Goal: Task Accomplishment & Management: Complete application form

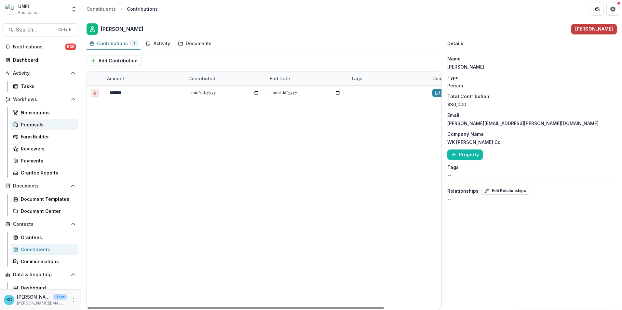
click at [43, 125] on div "Proposals" at bounding box center [47, 124] width 52 height 7
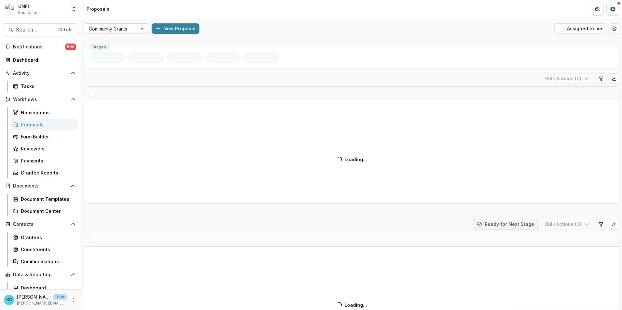
click at [143, 29] on div at bounding box center [143, 29] width 12 height 10
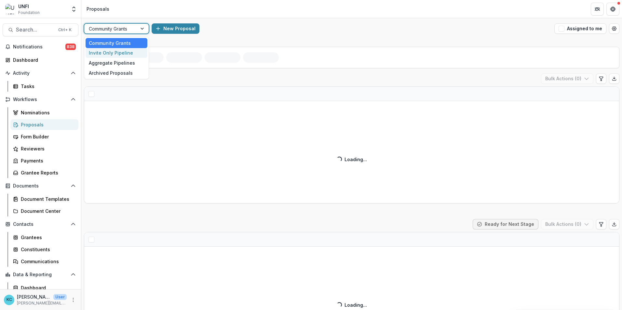
click at [127, 51] on div "Invite Only Pipeline" at bounding box center [117, 53] width 62 height 10
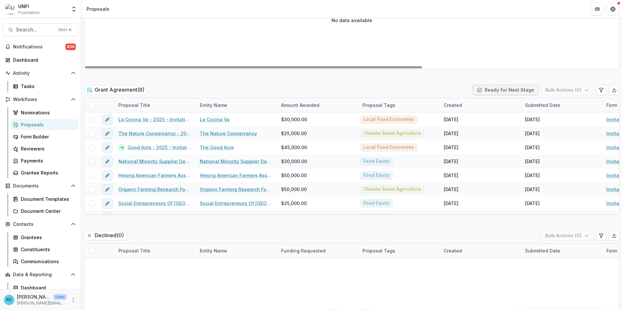
scroll to position [878, 0]
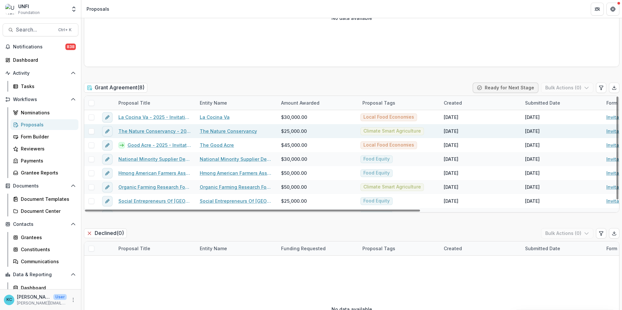
click at [174, 133] on link "The Nature Conservancy - 2025 - Invitation Only Application" at bounding box center [154, 131] width 73 height 7
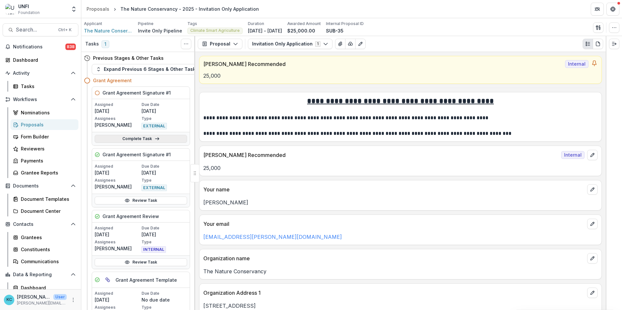
click at [162, 138] on link "Complete Task" at bounding box center [141, 139] width 92 height 8
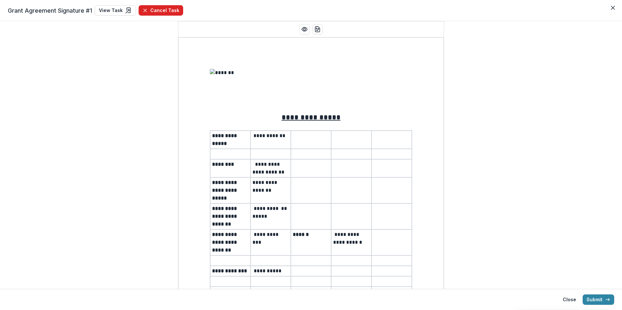
click at [152, 12] on button "Cancel Task" at bounding box center [160, 10] width 45 height 10
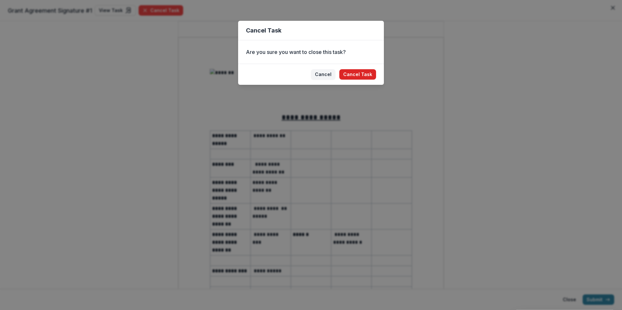
click at [352, 70] on button "Cancel Task" at bounding box center [357, 74] width 37 height 10
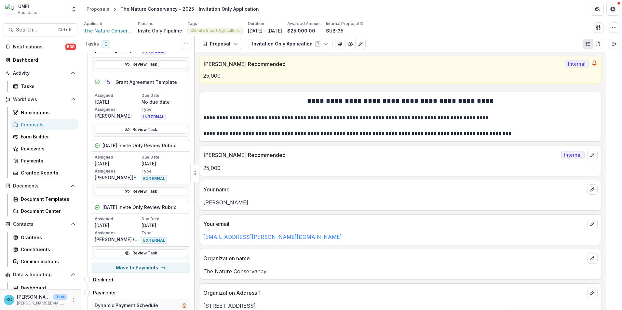
scroll to position [135, 0]
click at [137, 268] on button "Move to Payments" at bounding box center [141, 269] width 98 height 10
select select "********"
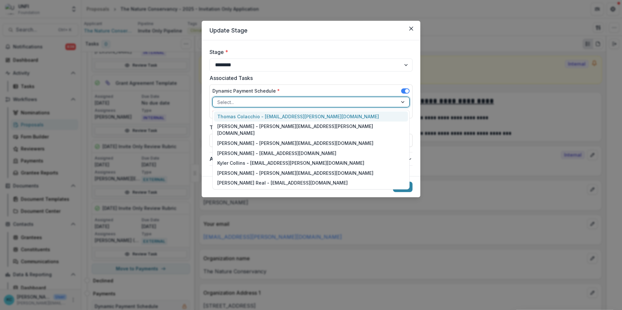
click at [260, 103] on div at bounding box center [305, 102] width 176 height 8
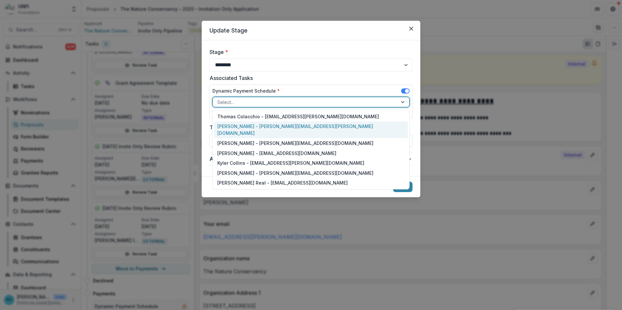
click at [254, 125] on div "[PERSON_NAME] - [PERSON_NAME][EMAIL_ADDRESS][PERSON_NAME][DOMAIN_NAME]" at bounding box center [311, 130] width 194 height 17
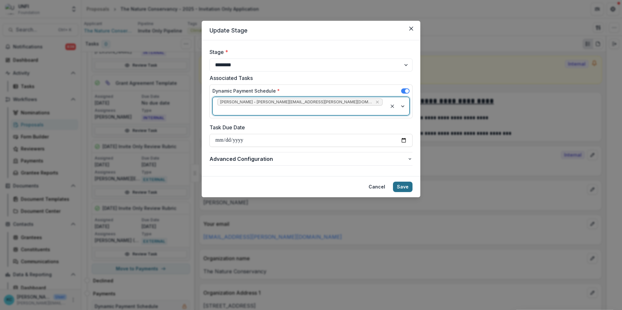
click at [405, 182] on button "Save" at bounding box center [403, 187] width 20 height 10
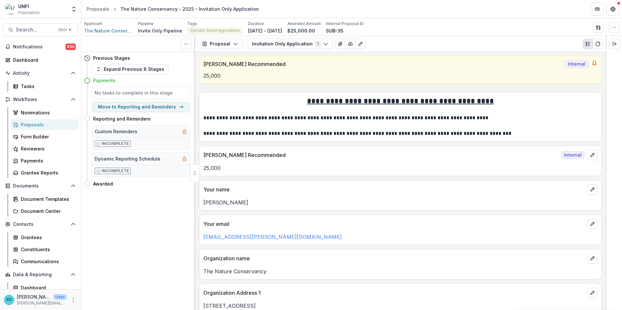
scroll to position [0, 0]
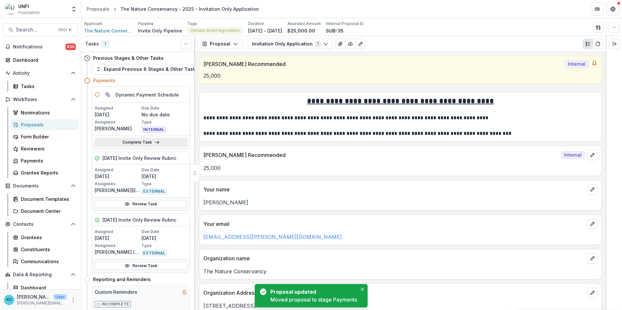
click at [140, 139] on link "Complete Task" at bounding box center [141, 142] width 92 height 8
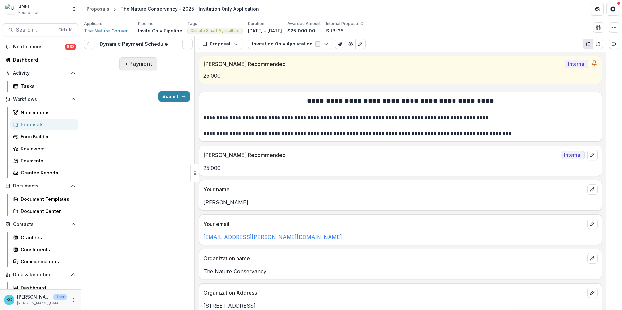
click at [130, 60] on button "+ Payment" at bounding box center [138, 63] width 38 height 13
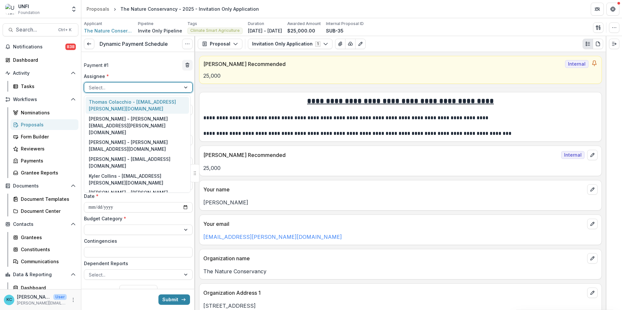
click at [131, 88] on div at bounding box center [132, 88] width 87 height 8
click at [130, 100] on div "Thomas Colacchio - [EMAIL_ADDRESS][PERSON_NAME][DOMAIN_NAME]" at bounding box center [137, 105] width 103 height 17
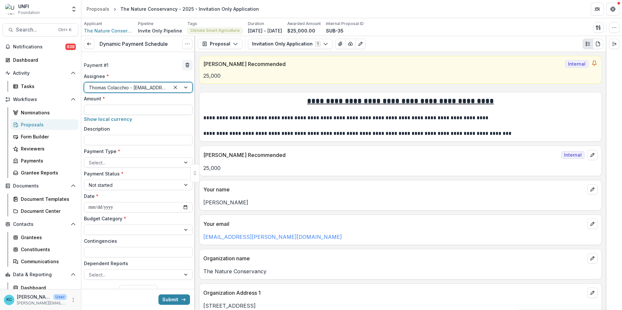
click at [132, 110] on input "Amount *" at bounding box center [138, 110] width 109 height 10
type input "*******"
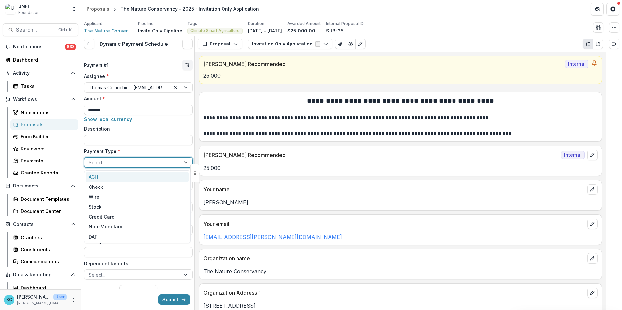
click at [155, 160] on div at bounding box center [132, 163] width 87 height 8
click at [143, 187] on div "Check" at bounding box center [137, 187] width 103 height 10
click at [142, 188] on div at bounding box center [132, 185] width 87 height 8
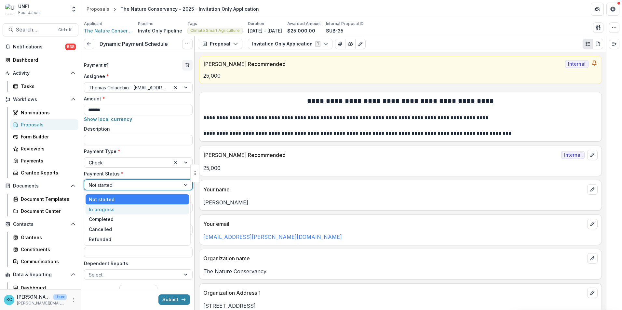
click at [134, 214] on div "In progress" at bounding box center [137, 209] width 103 height 10
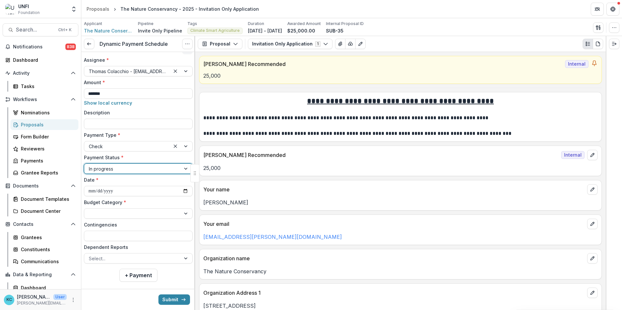
scroll to position [25, 0]
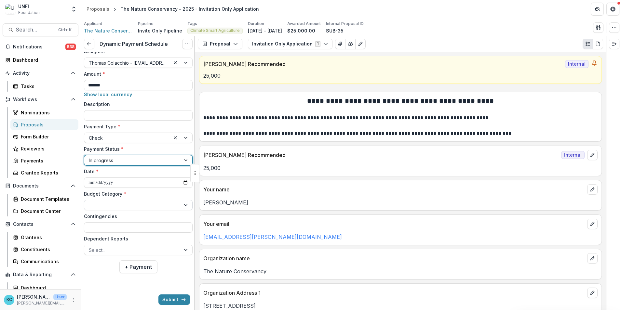
click at [134, 202] on div at bounding box center [132, 205] width 87 height 8
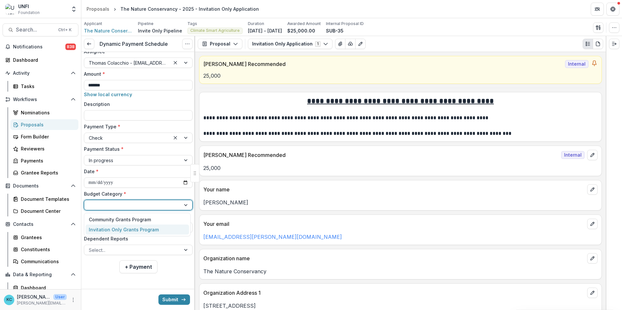
click at [131, 232] on div "Invitation Only Grants Program" at bounding box center [124, 229] width 70 height 7
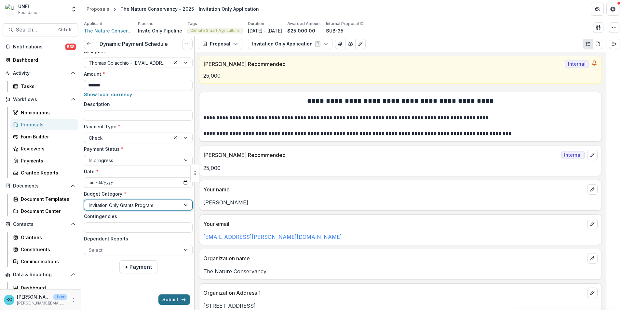
click at [167, 301] on button "Submit" at bounding box center [174, 300] width 32 height 10
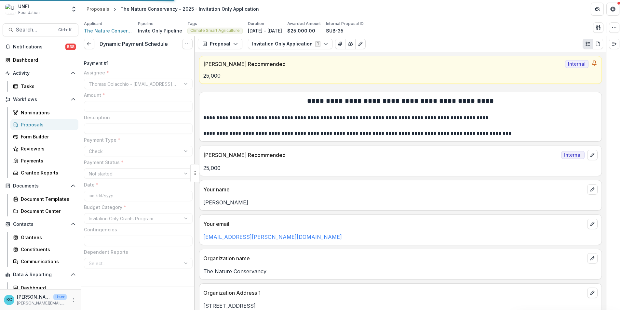
type input "*******"
